Goal: Transaction & Acquisition: Purchase product/service

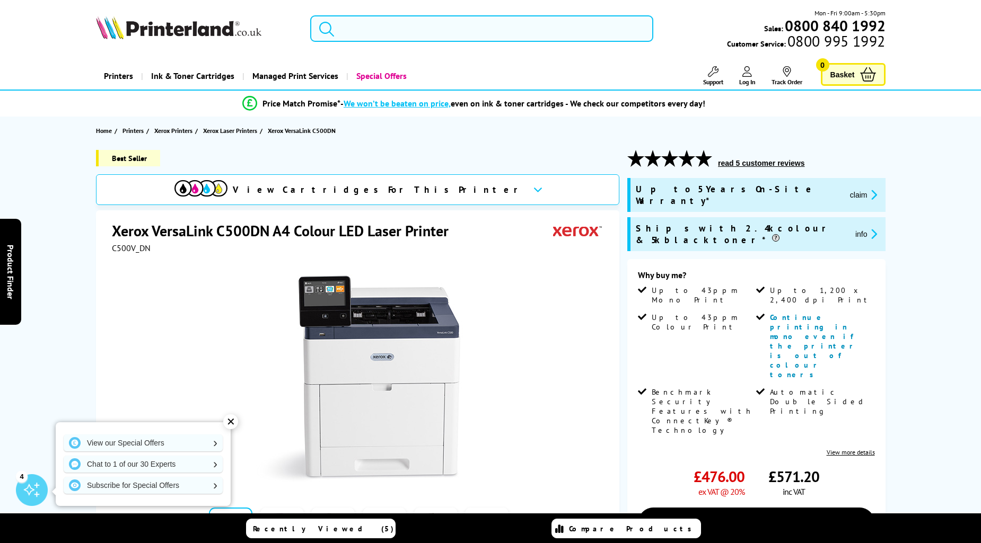
click at [418, 29] on input "search" at bounding box center [481, 28] width 343 height 27
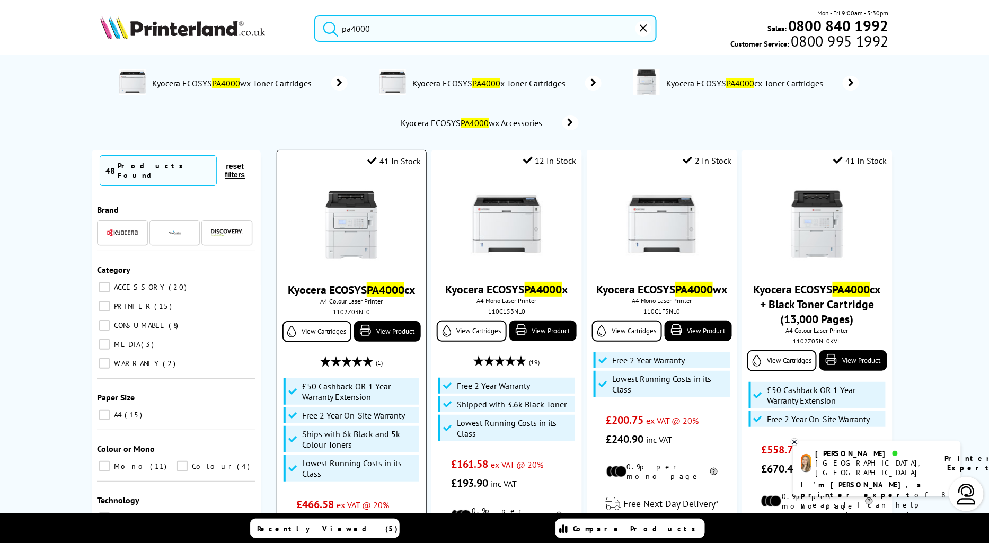
type input "pa4000"
click at [384, 297] on mark "PA4000" at bounding box center [386, 290] width 38 height 15
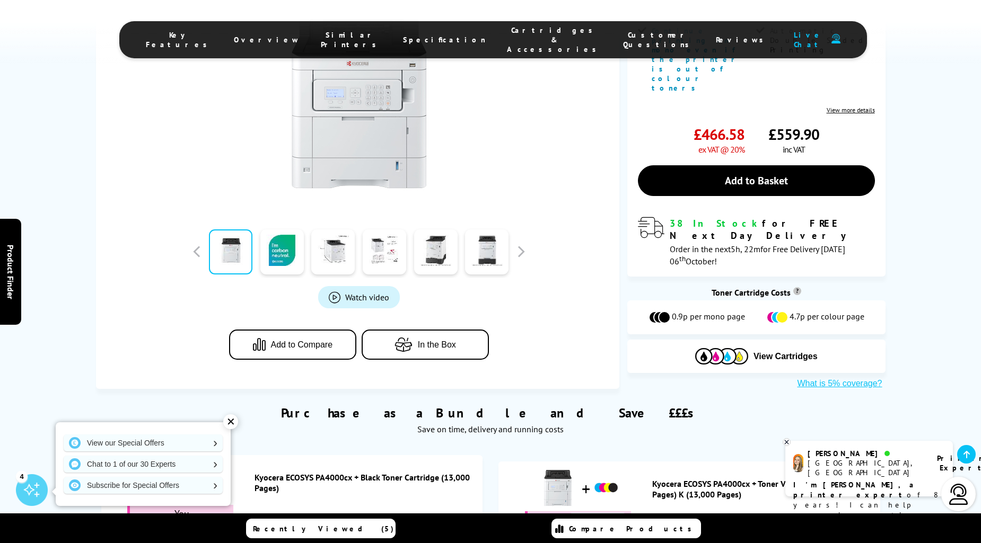
scroll to position [245, 0]
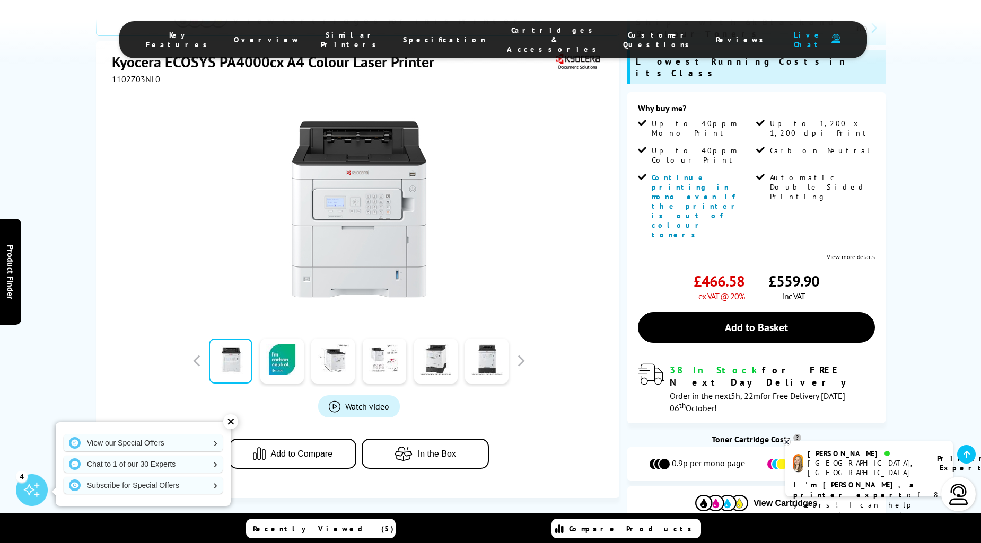
click at [533, 40] on li "Cartridges & Accessories" at bounding box center [554, 39] width 116 height 29
click at [513, 32] on span "Cartridges & Accessories" at bounding box center [554, 39] width 95 height 29
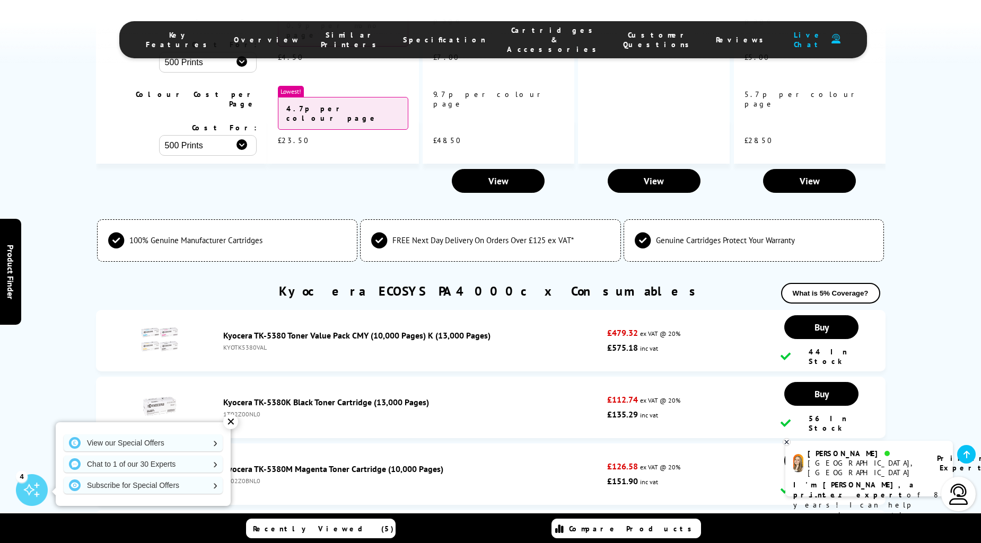
scroll to position [3119, 0]
